Goal: Task Accomplishment & Management: Manage account settings

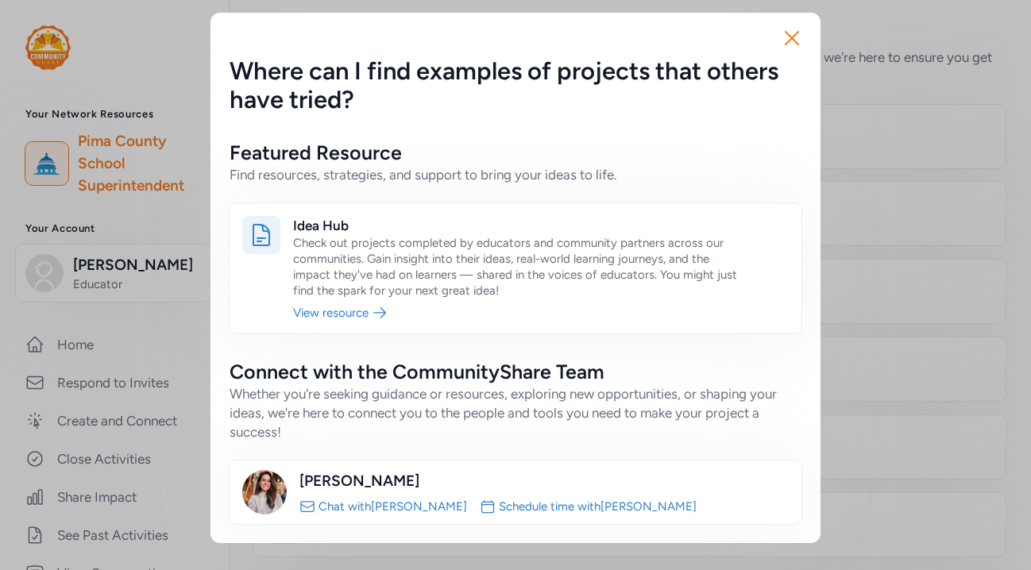
scroll to position [66, 0]
click at [109, 276] on div "Close Where can I find examples of projects that others have tried? Featured Re…" at bounding box center [515, 278] width 1031 height 556
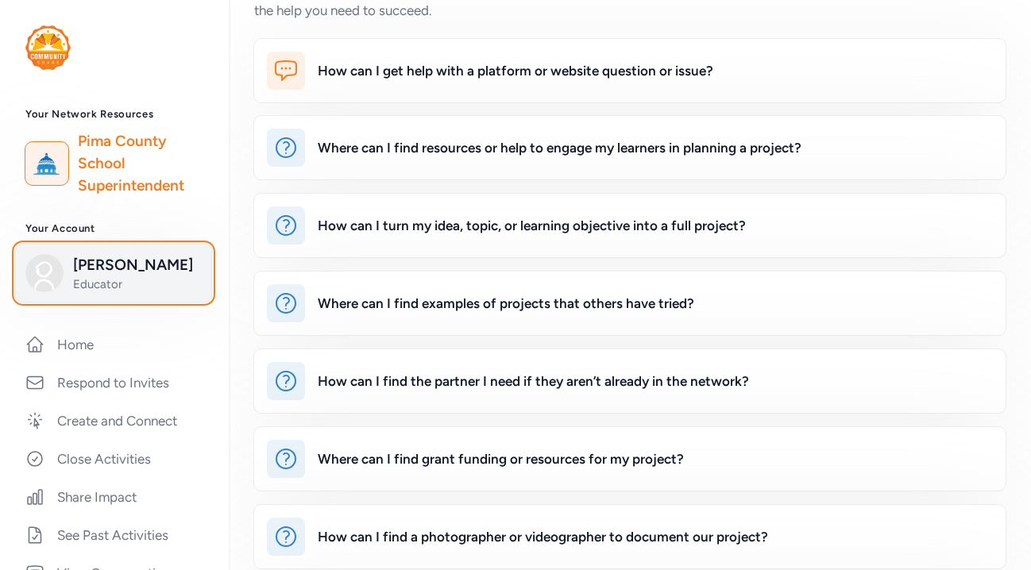
click at [125, 265] on span "[PERSON_NAME]" at bounding box center [137, 265] width 129 height 22
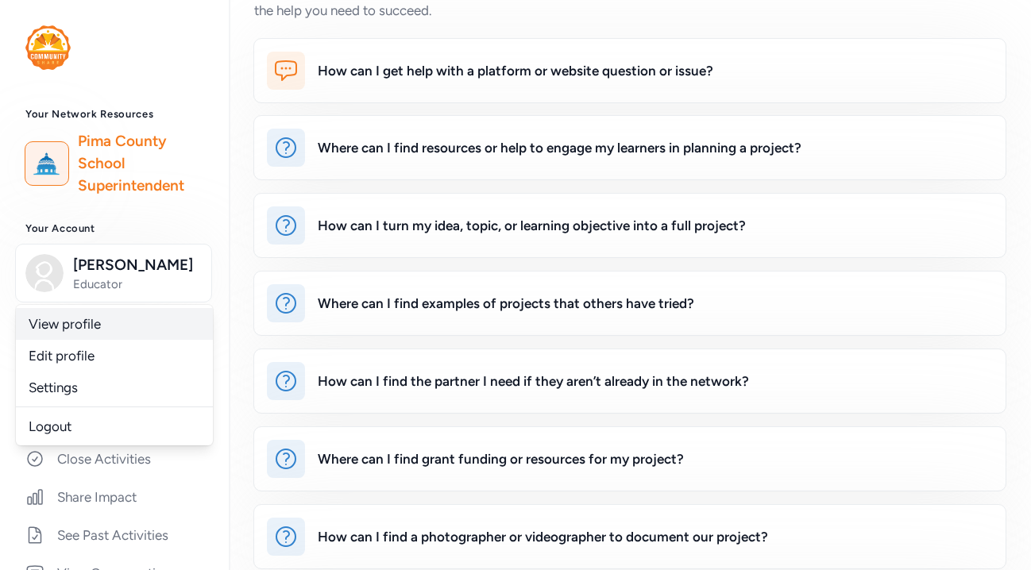
click at [76, 319] on link "View profile" at bounding box center [114, 324] width 197 height 32
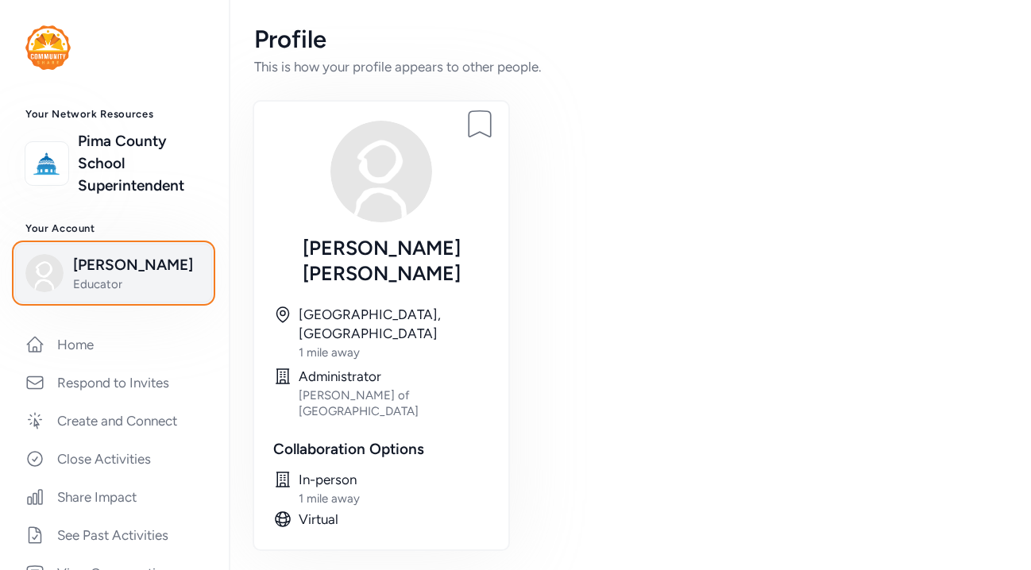
click at [118, 268] on span "[PERSON_NAME]" at bounding box center [137, 265] width 129 height 22
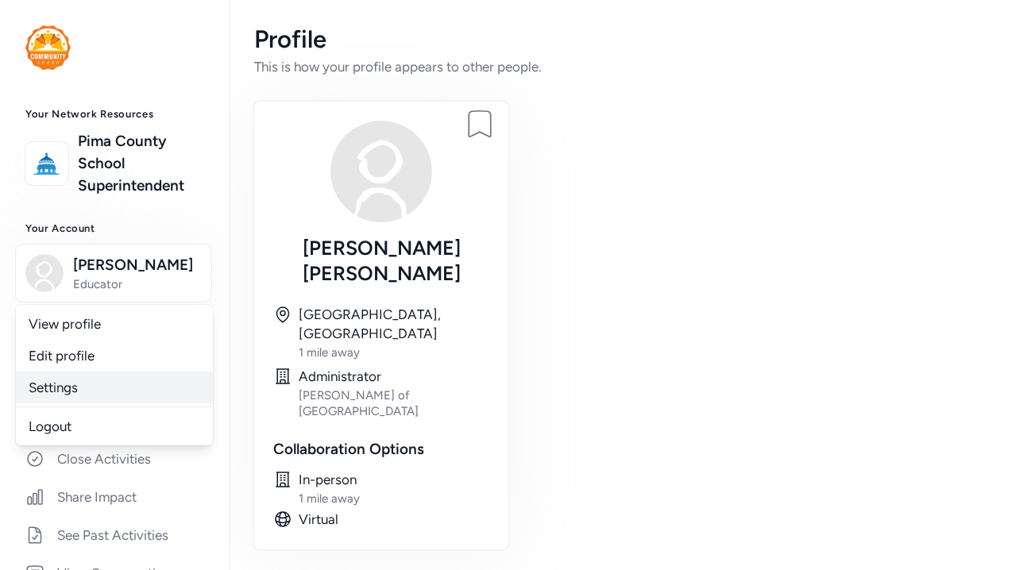
click at [60, 376] on link "Settings" at bounding box center [114, 388] width 197 height 32
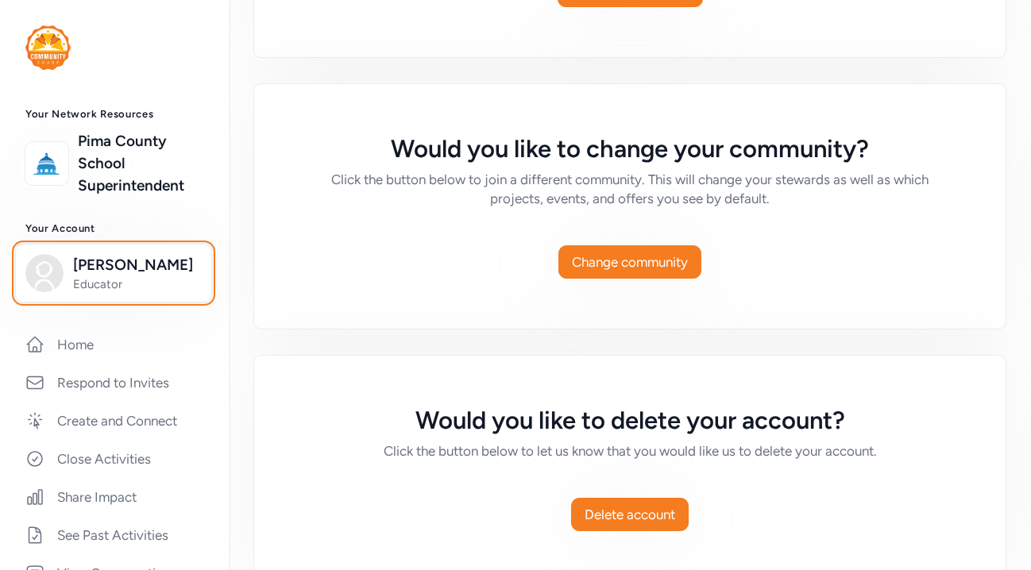
scroll to position [1261, 0]
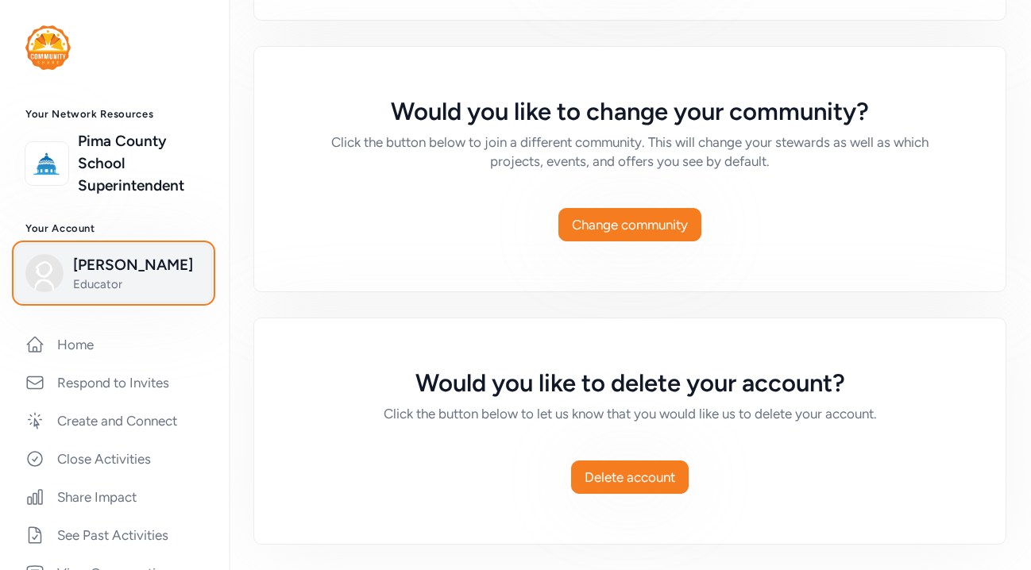
click at [134, 265] on span "[PERSON_NAME]" at bounding box center [137, 265] width 129 height 22
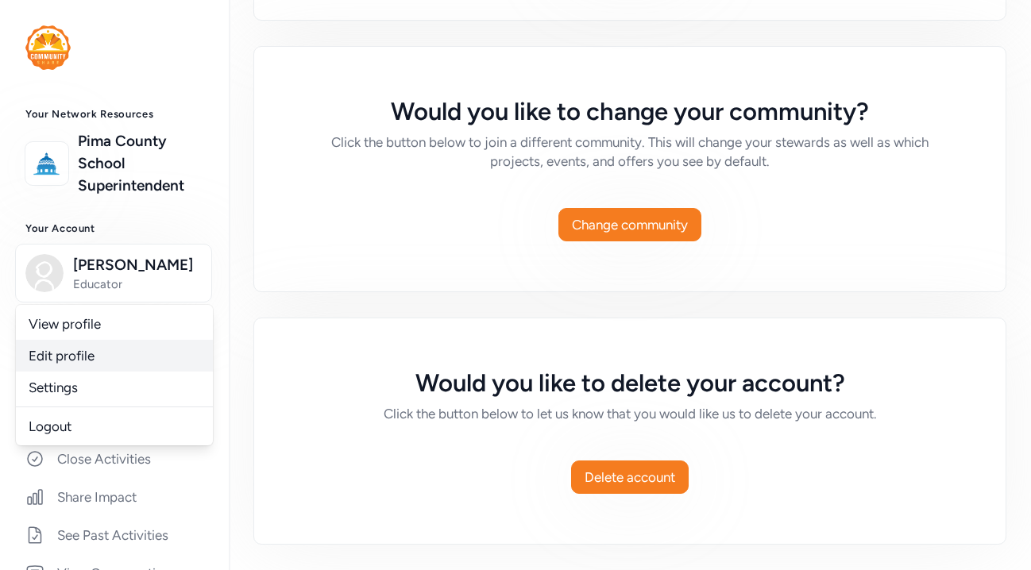
click at [84, 354] on link "Edit profile" at bounding box center [114, 356] width 197 height 32
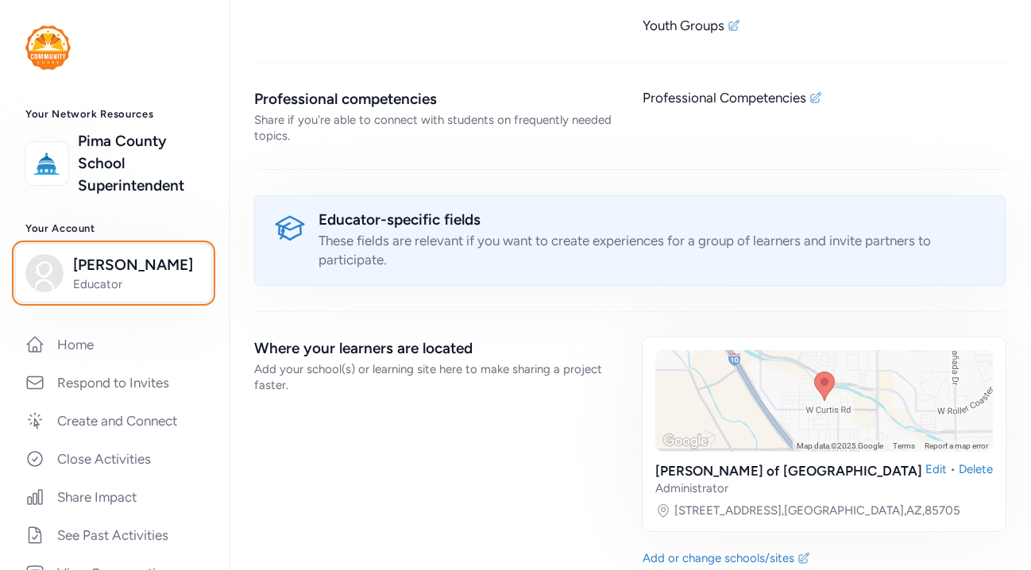
scroll to position [1493, 0]
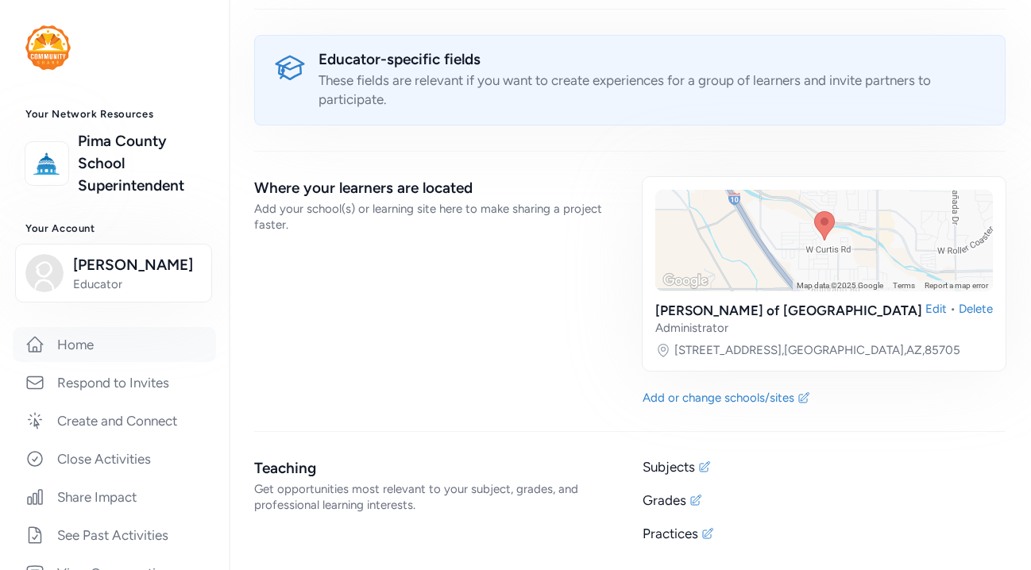
click at [98, 341] on link "Home" at bounding box center [114, 344] width 203 height 35
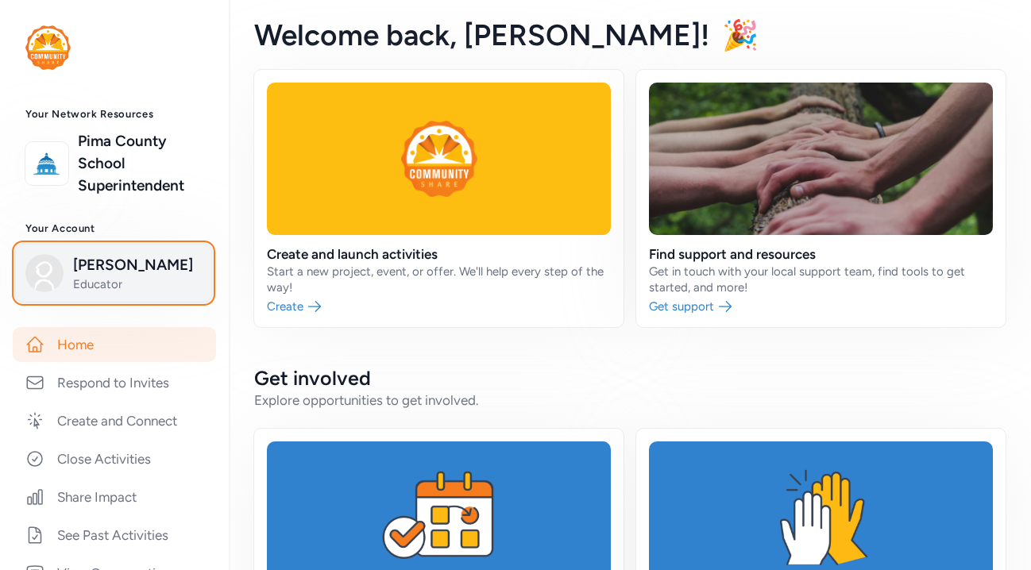
click at [119, 268] on span "[PERSON_NAME]" at bounding box center [137, 265] width 129 height 22
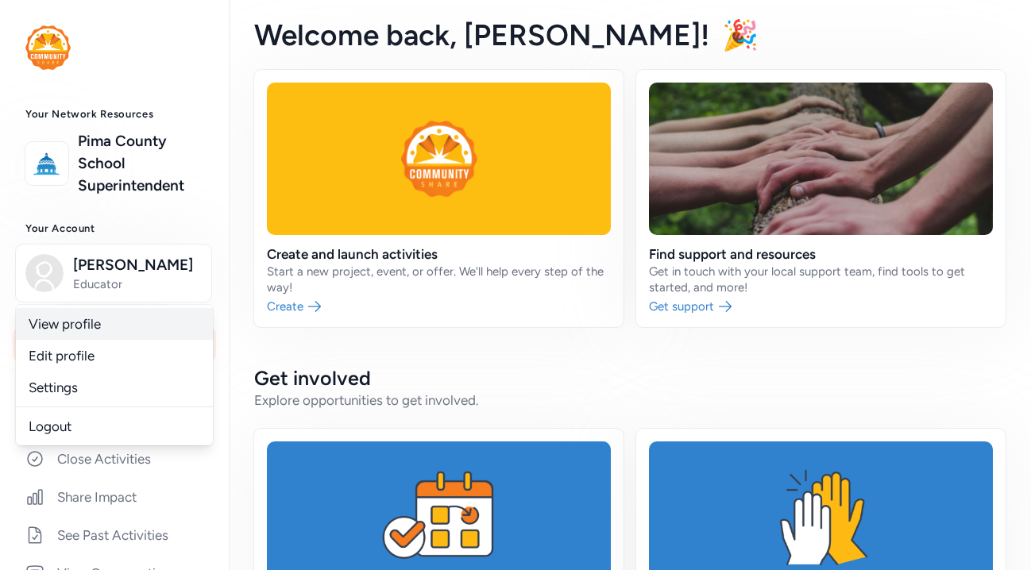
click at [78, 328] on link "View profile" at bounding box center [114, 324] width 197 height 32
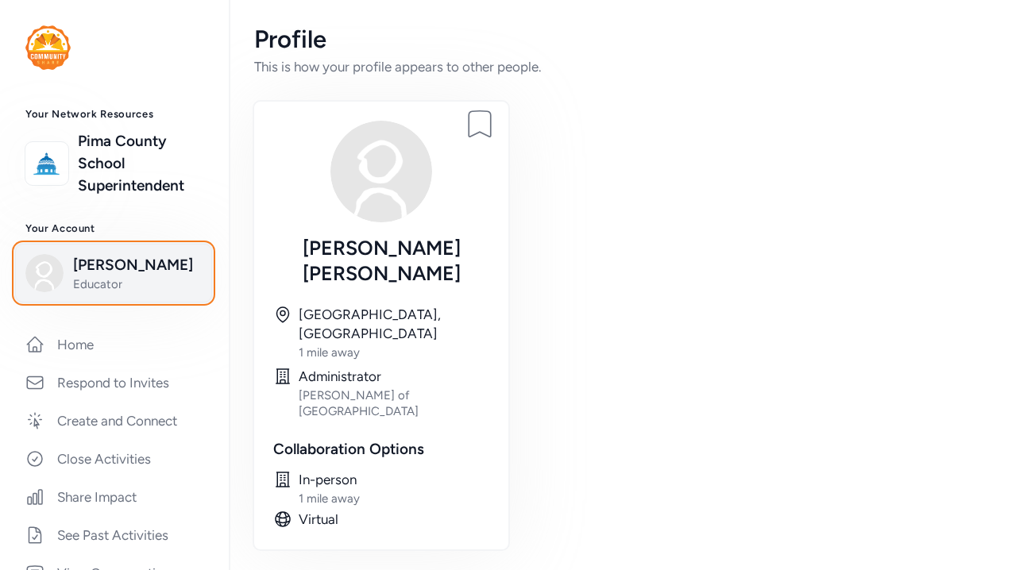
click at [93, 282] on span "Educator" at bounding box center [137, 284] width 129 height 16
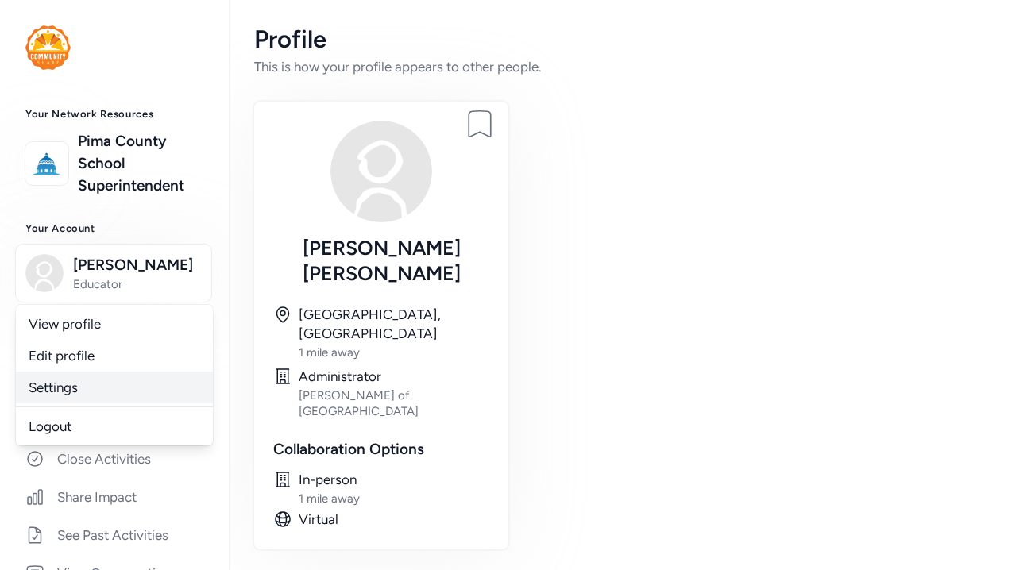
click at [40, 387] on link "Settings" at bounding box center [114, 388] width 197 height 32
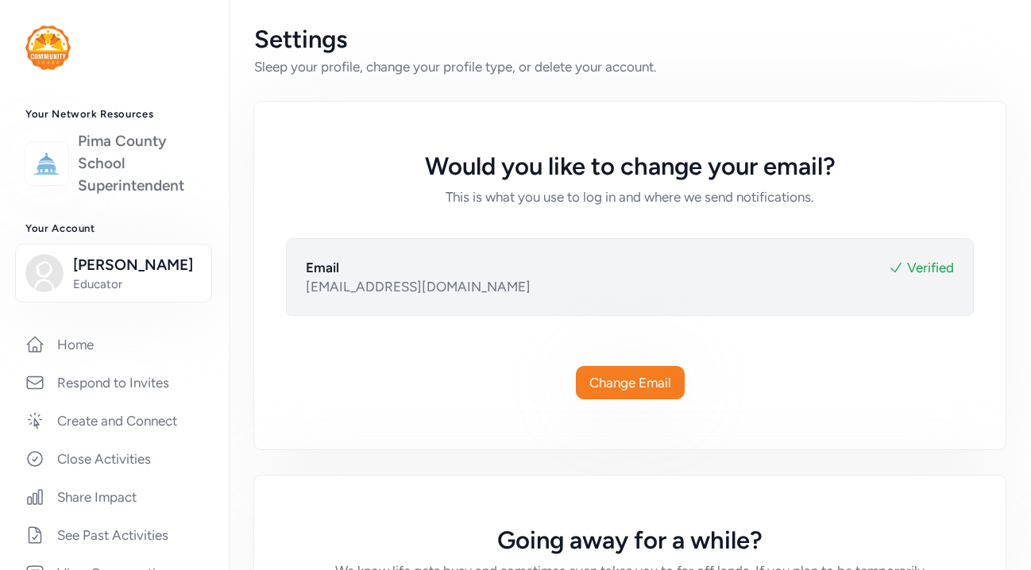
click at [122, 160] on link "Pima County School Superintendent" at bounding box center [140, 163] width 125 height 67
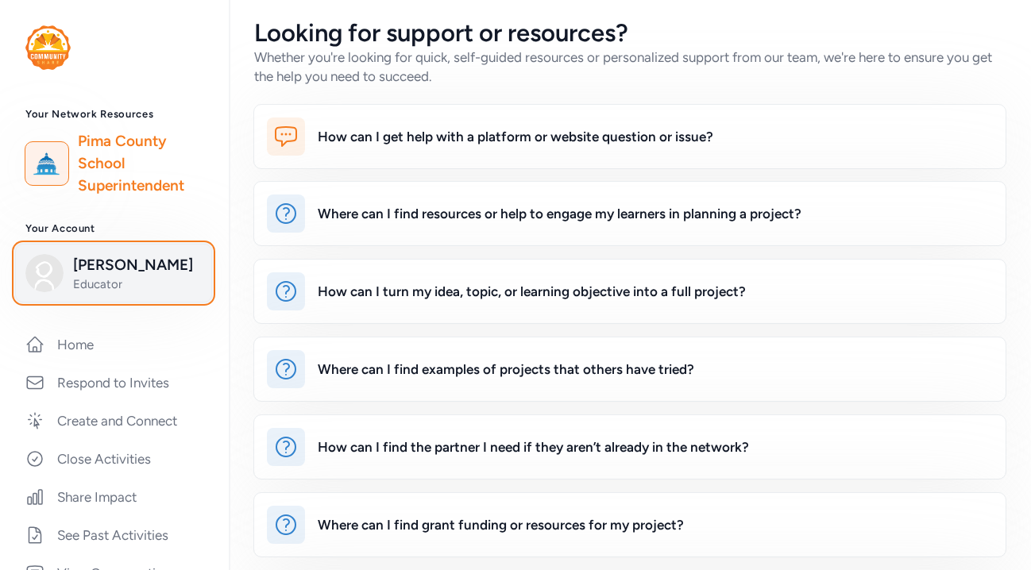
click at [93, 264] on span "[PERSON_NAME]" at bounding box center [137, 265] width 129 height 22
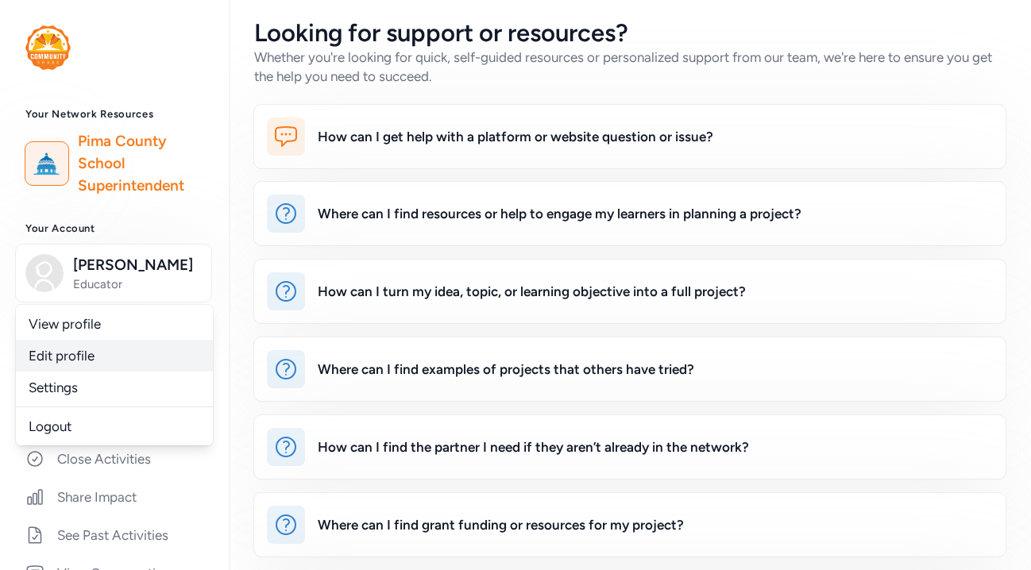
click at [65, 356] on link "Edit profile" at bounding box center [114, 356] width 197 height 32
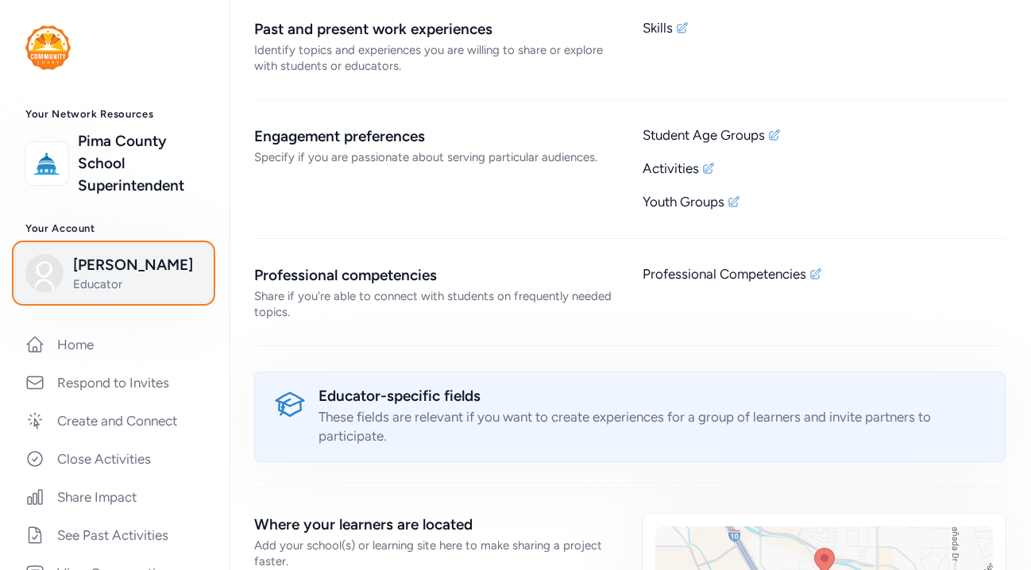
click at [78, 274] on span "[PERSON_NAME]" at bounding box center [137, 265] width 129 height 22
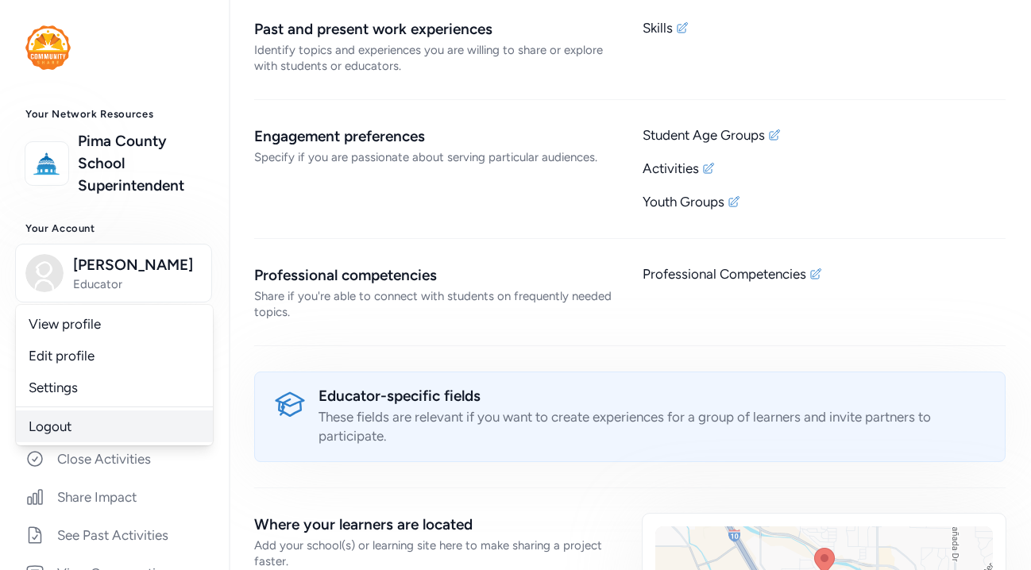
click at [72, 430] on link "Logout" at bounding box center [114, 427] width 197 height 32
